Goal: Task Accomplishment & Management: Manage account settings

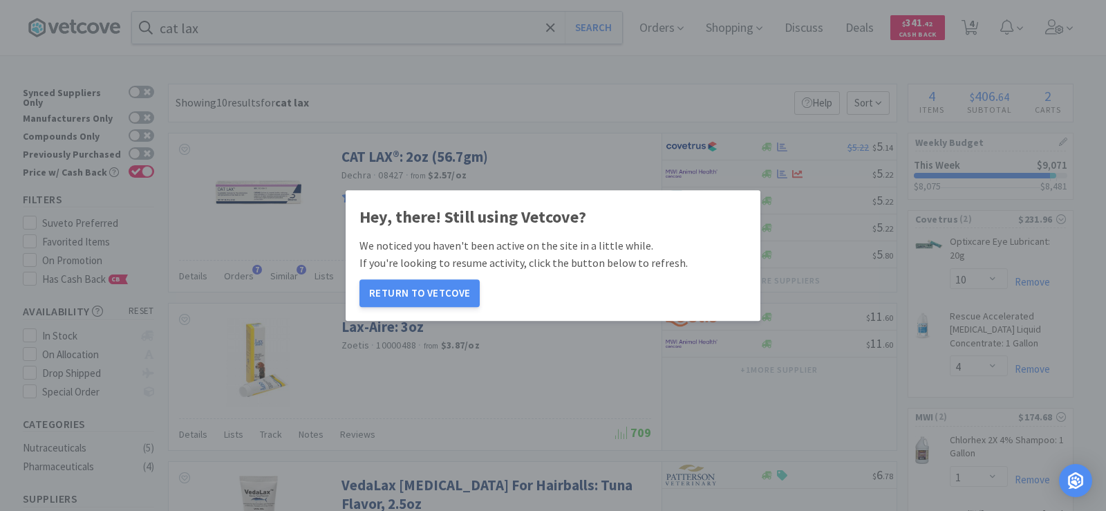
select select "10"
select select "4"
select select "1"
select select "2"
click at [461, 285] on button "Return to Vetcove" at bounding box center [420, 293] width 120 height 28
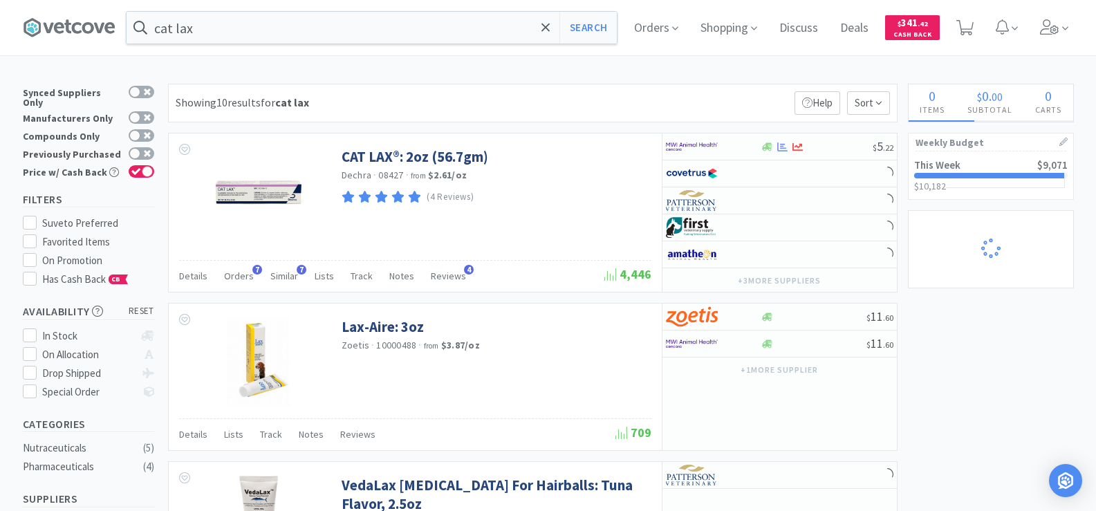
select select "1"
select select "2"
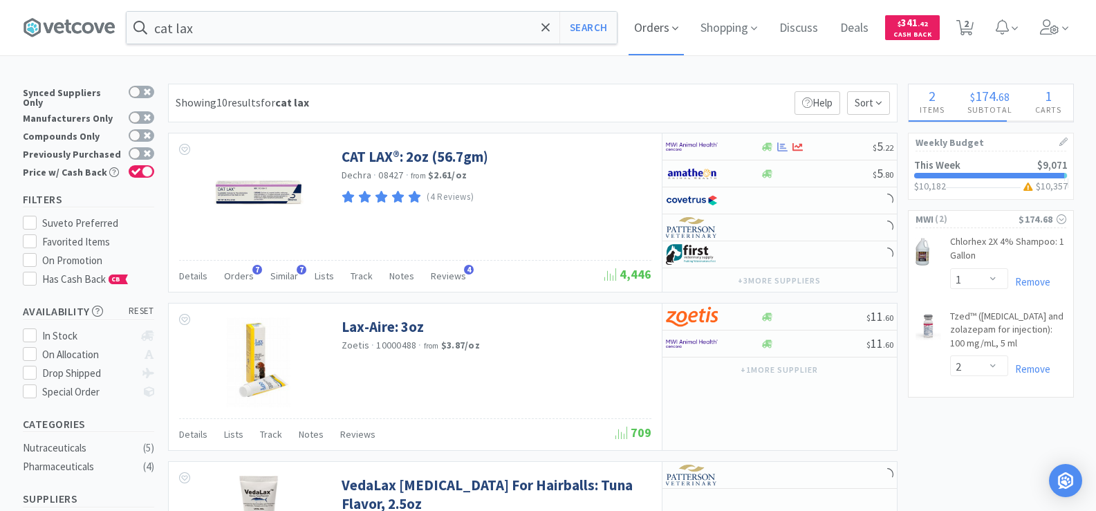
click at [651, 28] on span "Orders" at bounding box center [656, 27] width 55 height 55
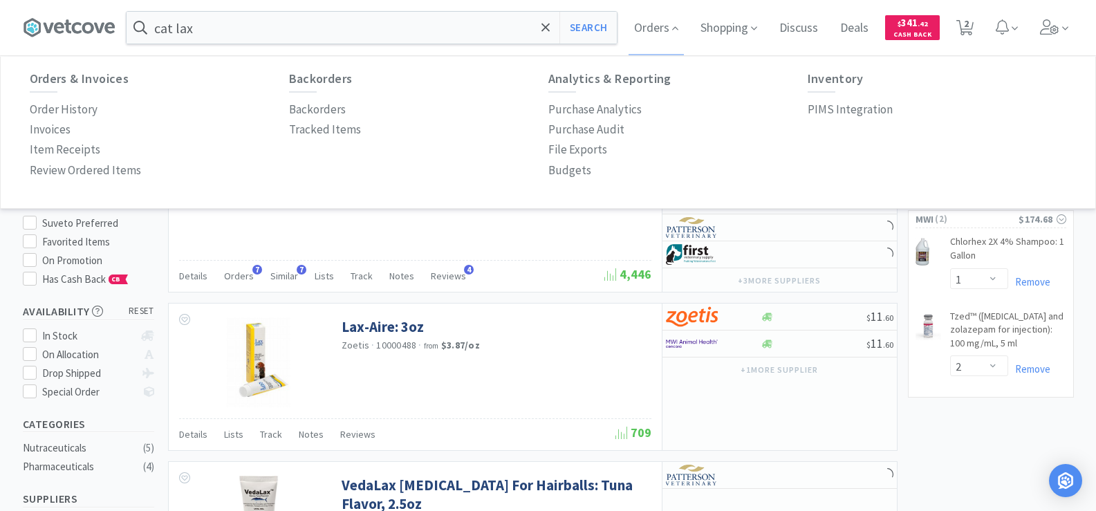
select select "10"
select select "4"
click at [568, 172] on p "Budgets" at bounding box center [569, 170] width 43 height 19
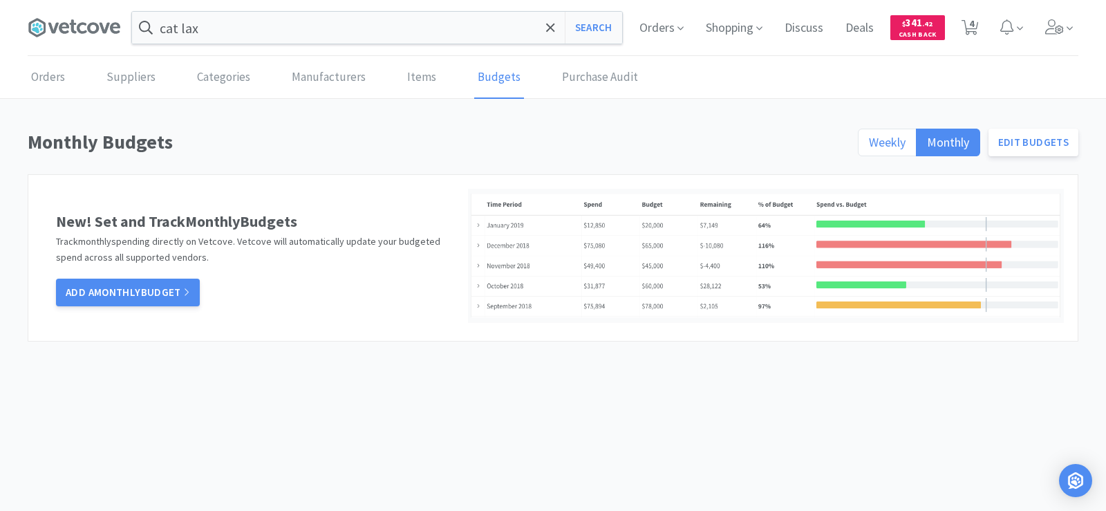
click at [892, 144] on span "Weekly" at bounding box center [887, 142] width 37 height 16
click at [869, 147] on input "Weekly" at bounding box center [869, 147] width 0 height 0
